Goal: Information Seeking & Learning: Learn about a topic

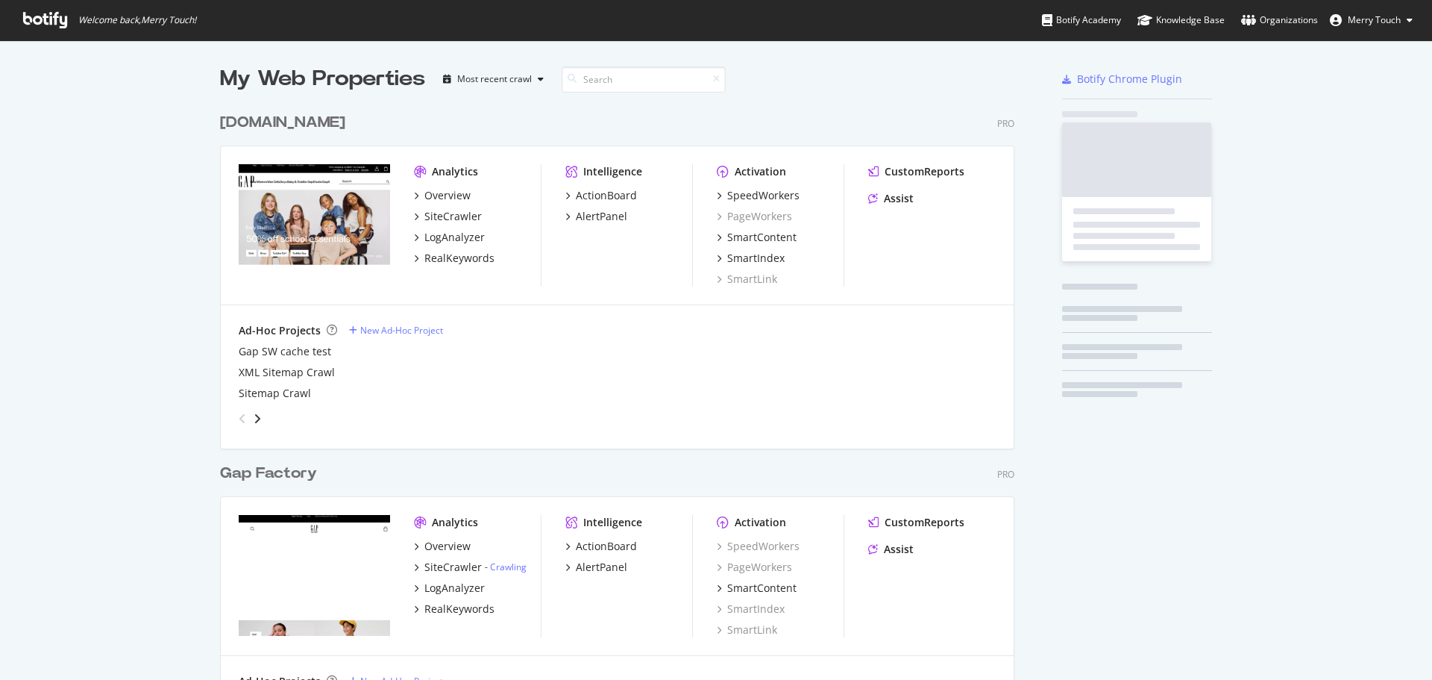
scroll to position [1707, 795]
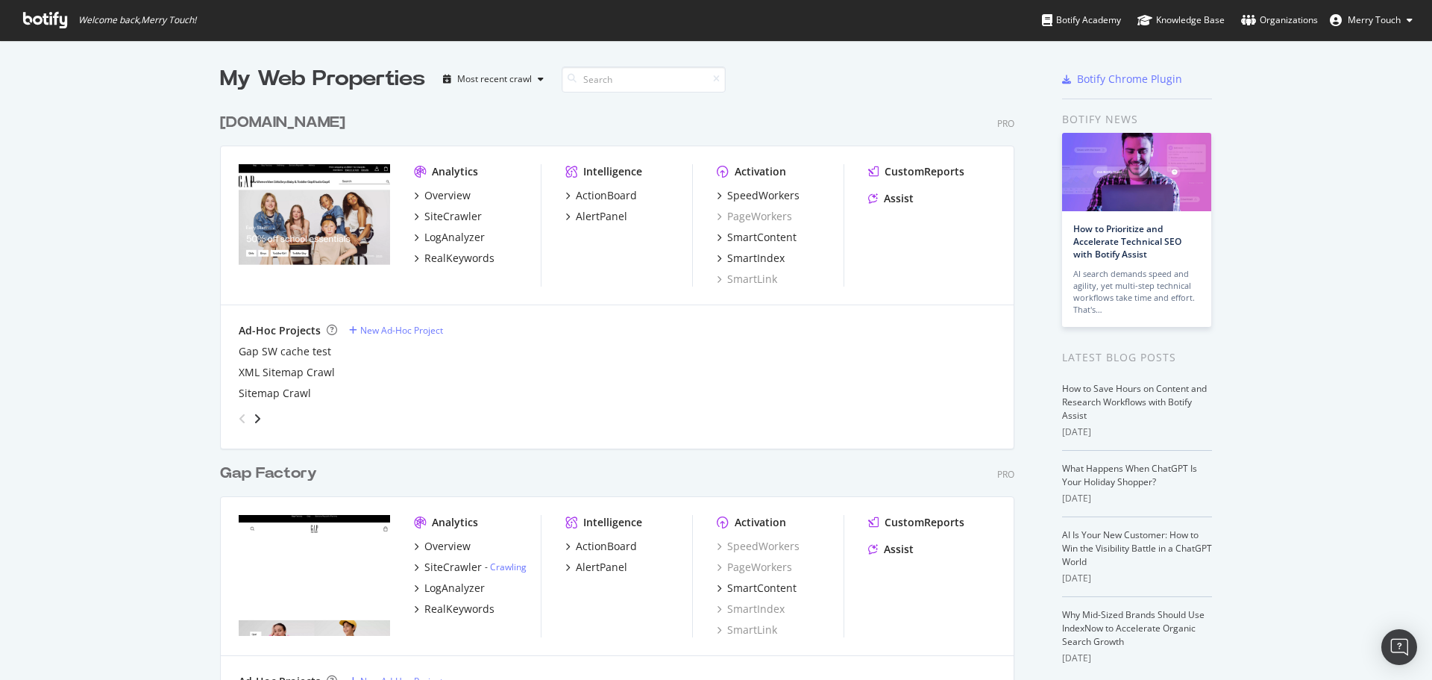
click at [445, 257] on div "RealKeywords" at bounding box center [459, 258] width 70 height 15
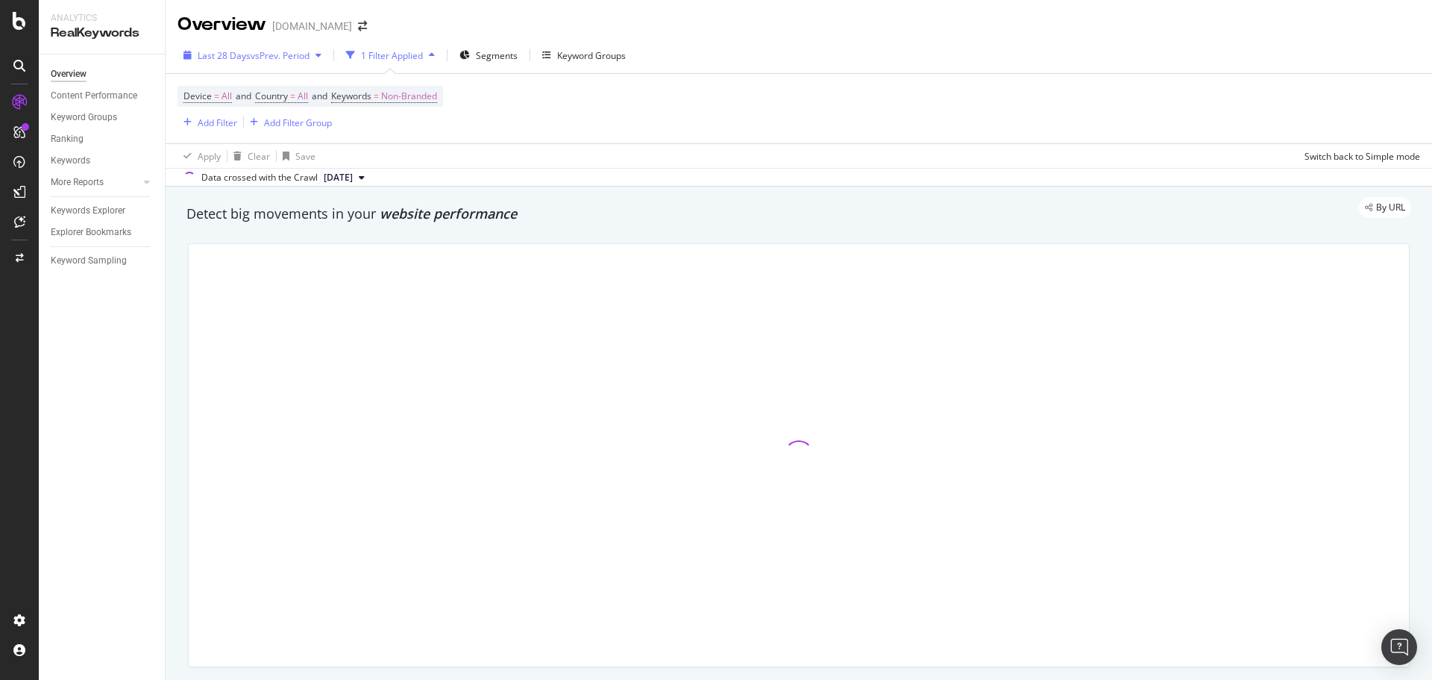
click at [273, 61] on span "vs Prev. Period" at bounding box center [280, 55] width 59 height 13
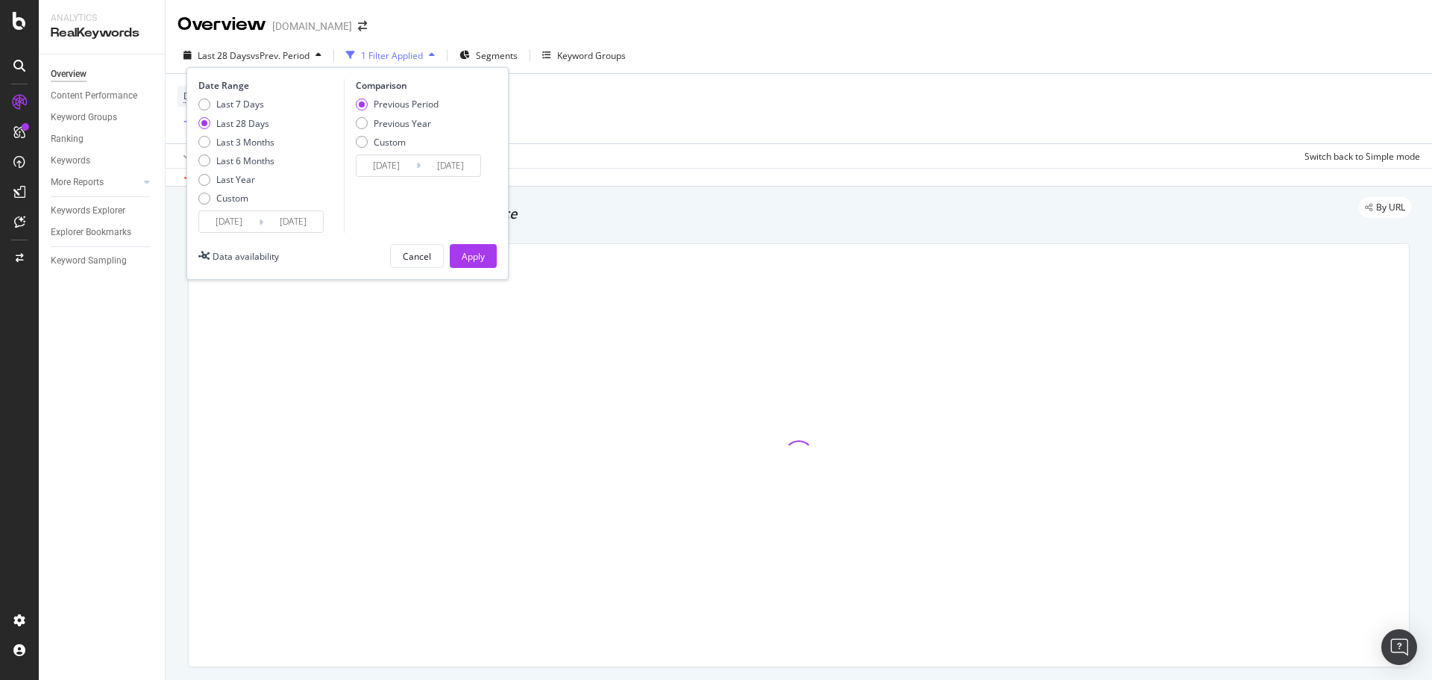
click at [228, 201] on div "Custom" at bounding box center [232, 198] width 32 height 13
click at [211, 215] on input "2025/08/12" at bounding box center [229, 221] width 60 height 21
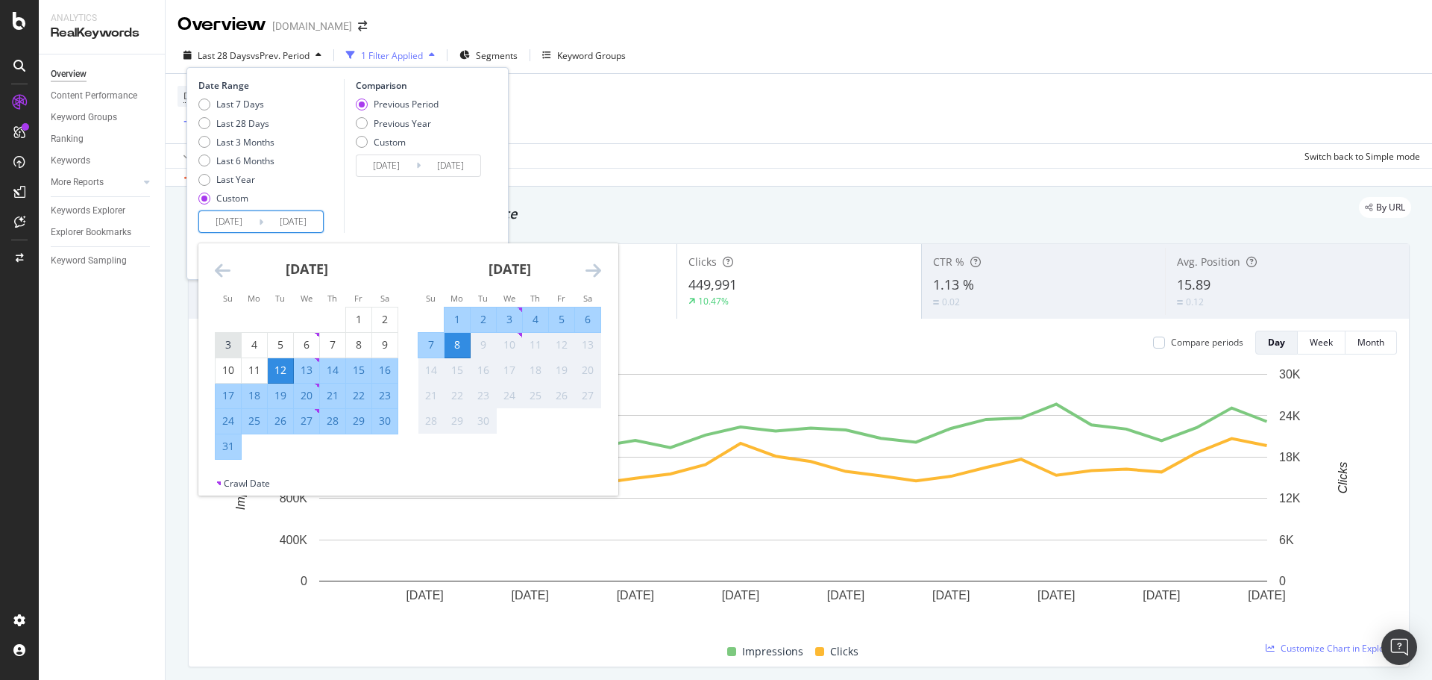
click at [230, 348] on div "3" at bounding box center [228, 344] width 25 height 15
type input "2025/08/03"
type input "2025/06/27"
type input "2025/08/02"
click at [380, 424] on div "30" at bounding box center [384, 420] width 25 height 15
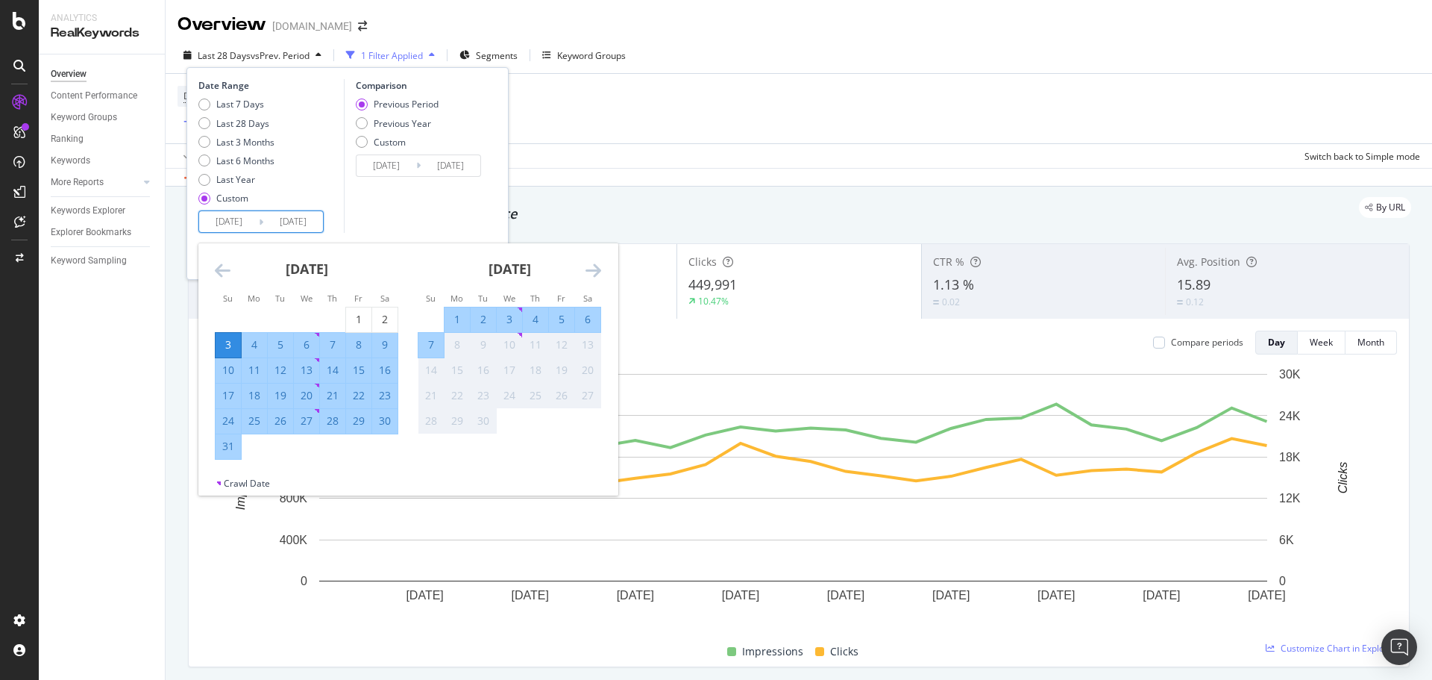
type input "2025/08/30"
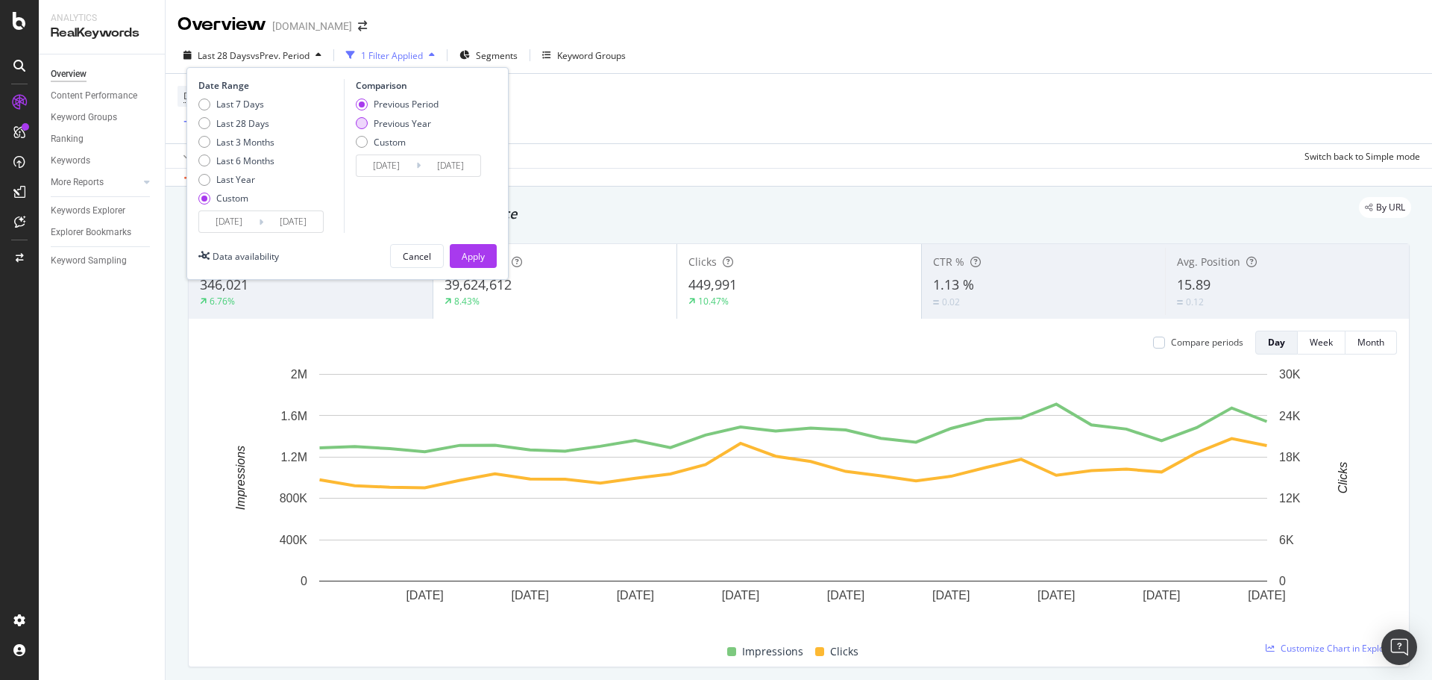
click at [401, 128] on div "Previous Year" at bounding box center [402, 123] width 57 height 13
type input "2024/08/04"
type input "2024/08/31"
click at [474, 256] on div "Apply" at bounding box center [473, 256] width 23 height 13
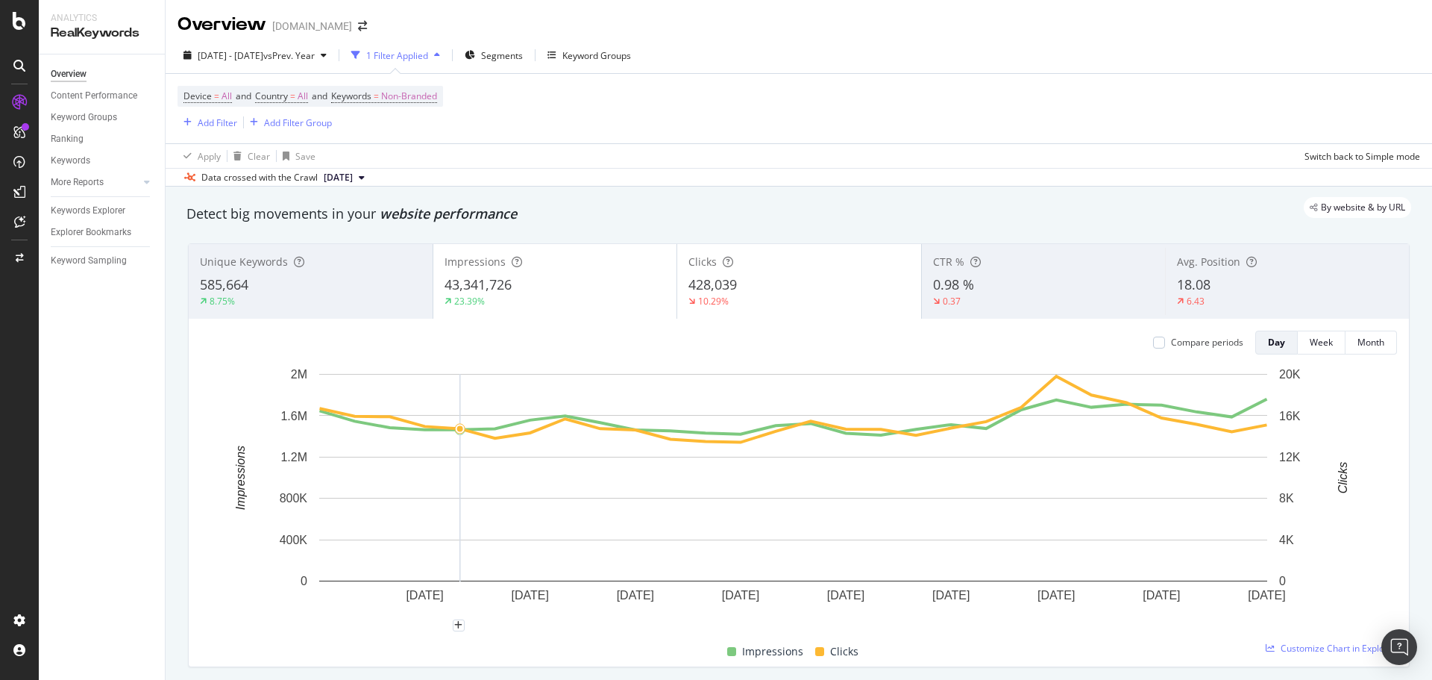
click at [850, 39] on div "2025 Aug. 3rd - Aug. 30th vs Prev. Year 1 Filter Applied Segments Keyword Group…" at bounding box center [799, 111] width 1267 height 149
click at [523, 57] on span "Segments" at bounding box center [502, 55] width 42 height 13
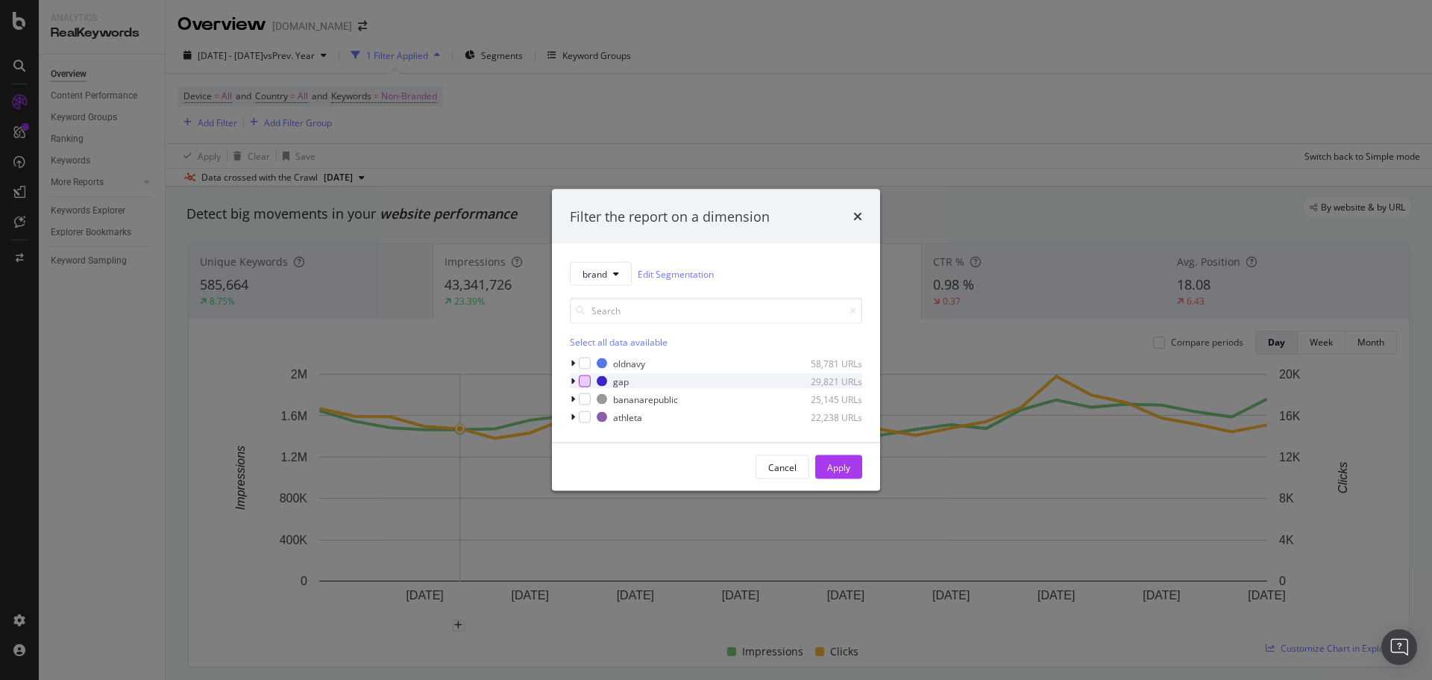
click at [583, 384] on div "modal" at bounding box center [585, 381] width 12 height 12
click at [835, 462] on div "Apply" at bounding box center [838, 466] width 23 height 13
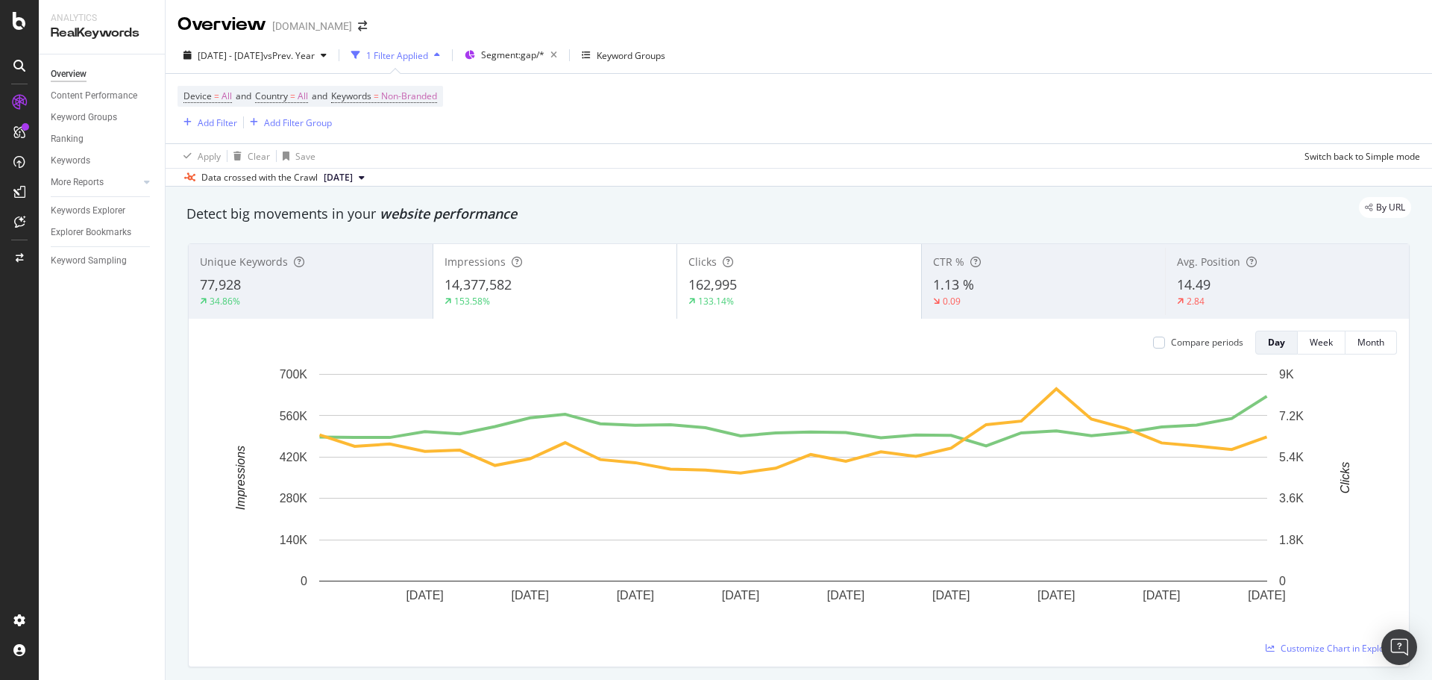
click at [886, 95] on div "Device = All and Country = All and Keywords = Non-Branded Add Filter Add Filter…" at bounding box center [799, 108] width 1243 height 69
click at [1277, 276] on div "14.49" at bounding box center [1287, 284] width 221 height 19
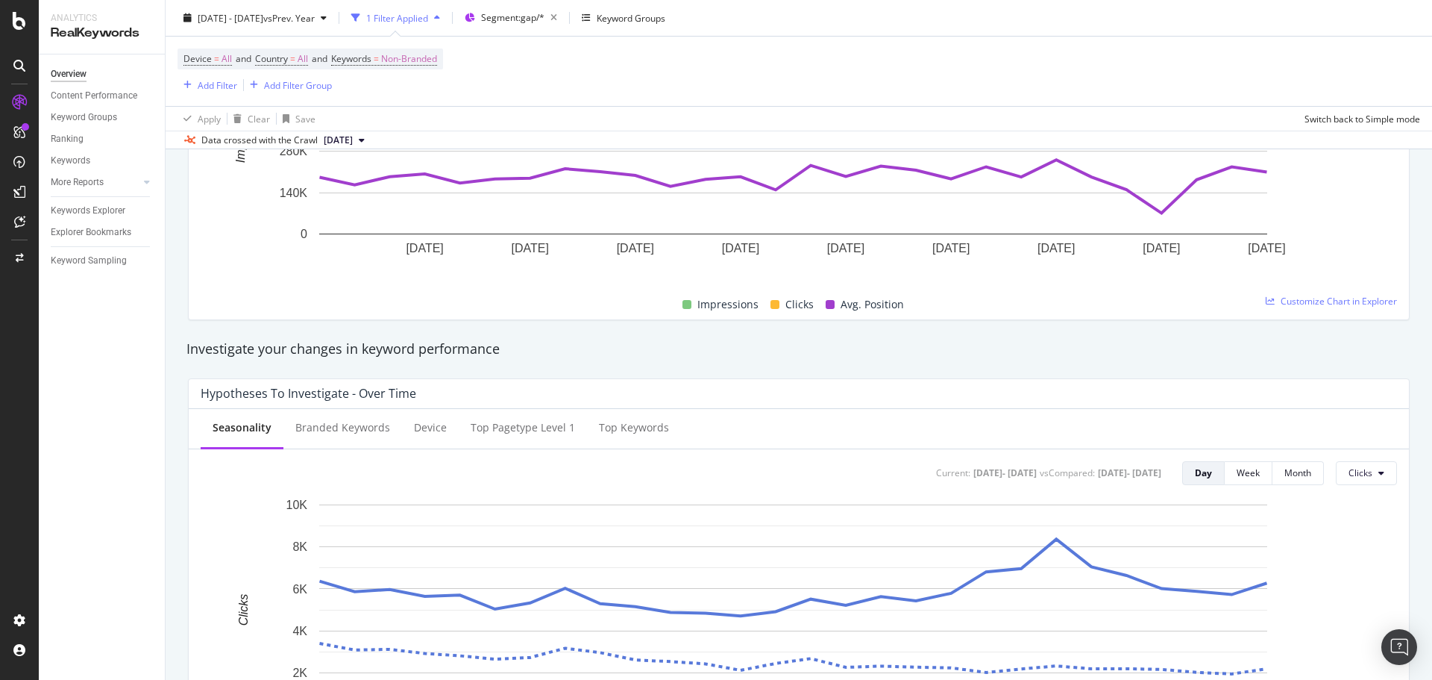
scroll to position [373, 0]
